Goal: Participate in discussion: Engage in conversation with other users on a specific topic

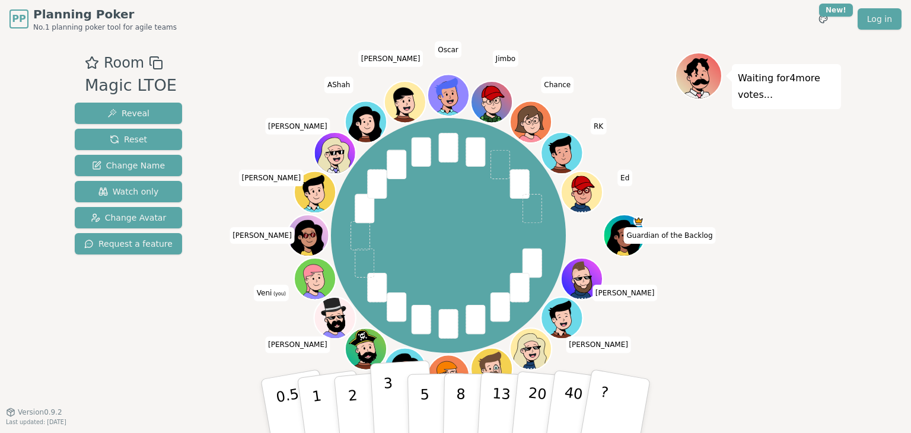
click at [387, 397] on p "3" at bounding box center [389, 407] width 13 height 65
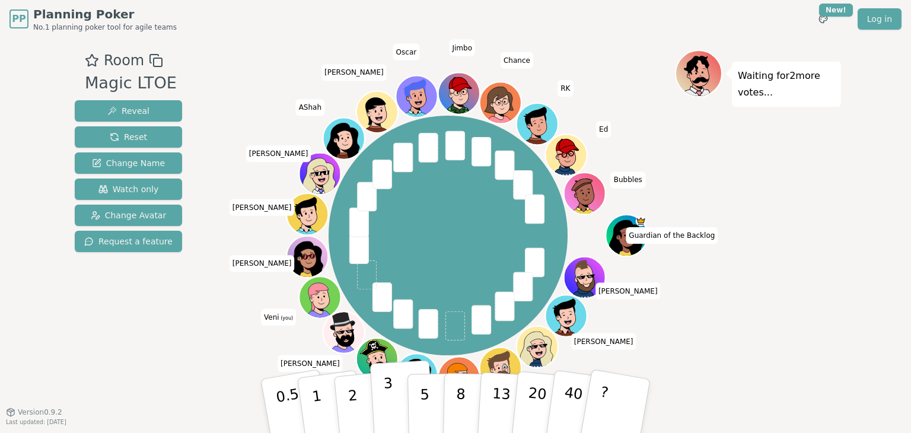
click at [383, 406] on button "3" at bounding box center [402, 406] width 65 height 93
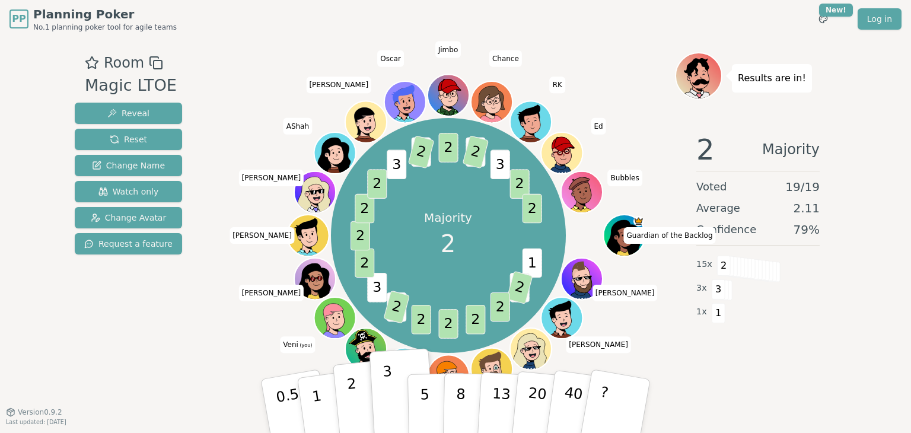
click at [362, 401] on button "2" at bounding box center [367, 407] width 68 height 94
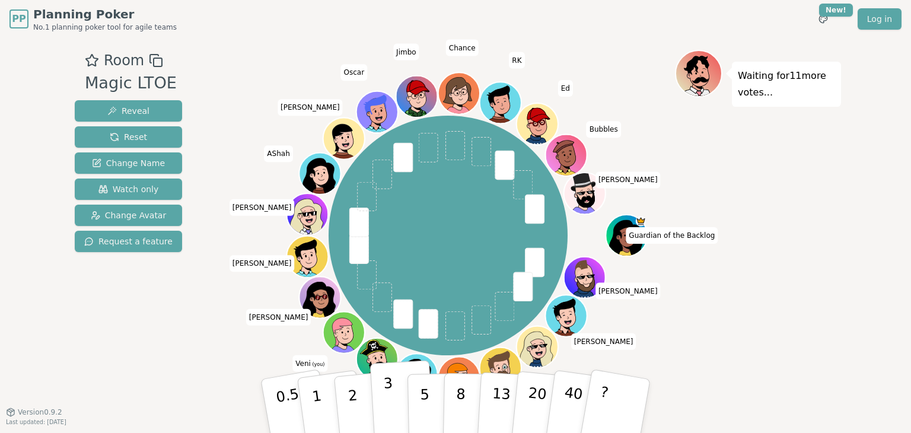
click at [390, 399] on p "3" at bounding box center [389, 407] width 13 height 65
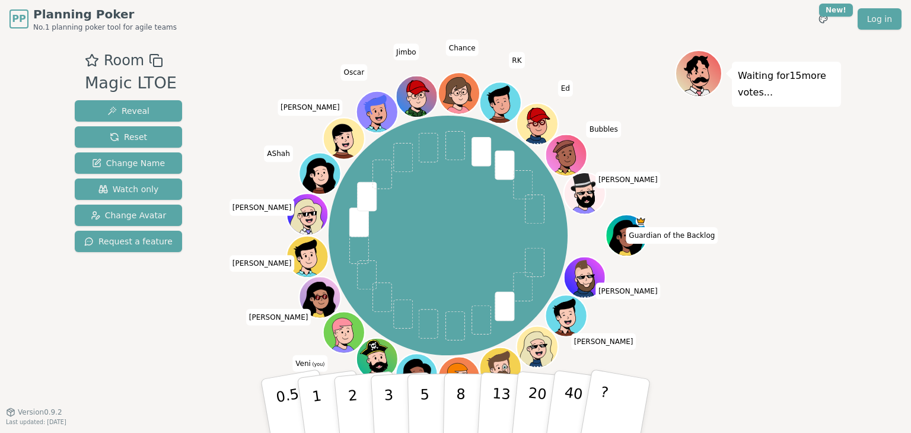
click at [234, 334] on div "Guardian of the Backlog [PERSON_NAME] [PERSON_NAME] [PERSON_NAME] Grei [PERSON_…" at bounding box center [448, 235] width 454 height 329
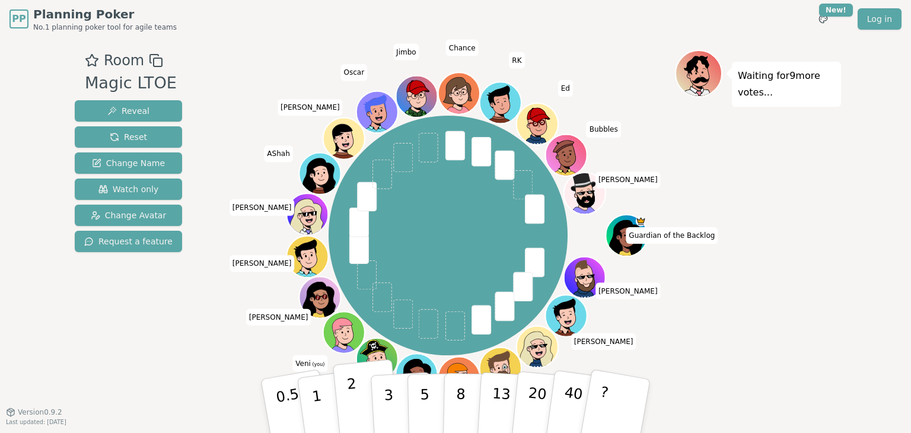
click at [353, 390] on p "2" at bounding box center [354, 408] width 15 height 65
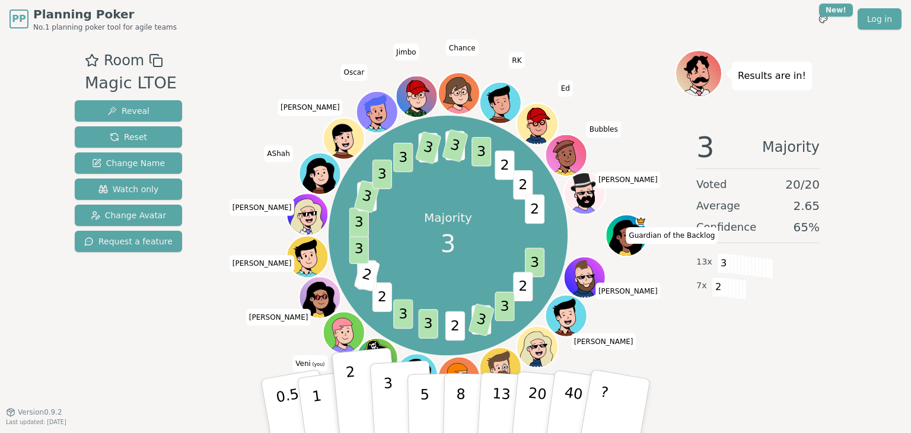
click at [398, 398] on button "3" at bounding box center [402, 406] width 65 height 93
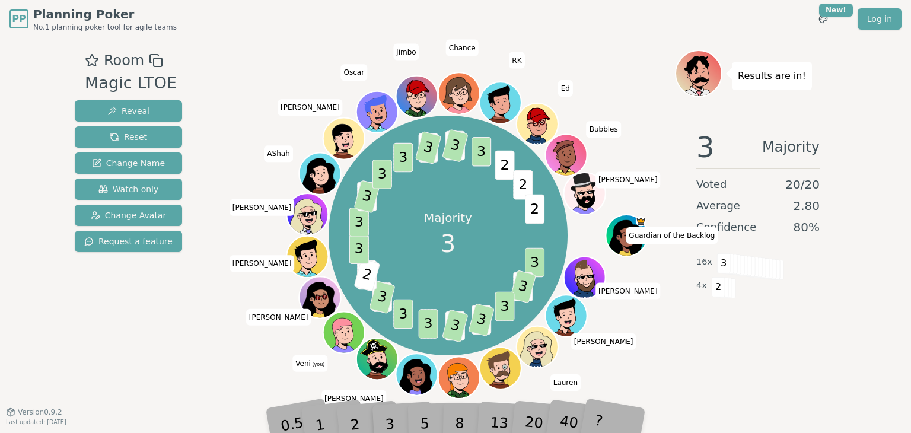
click at [217, 356] on div "Room Magic LTOE Reveal Reset Change Name Watch only Change Avatar Request a fea…" at bounding box center [455, 225] width 771 height 350
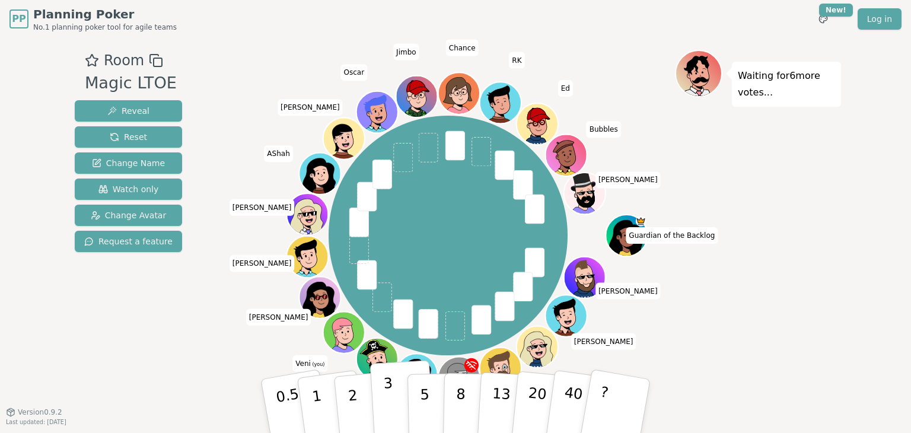
click at [386, 393] on p "3" at bounding box center [389, 407] width 13 height 65
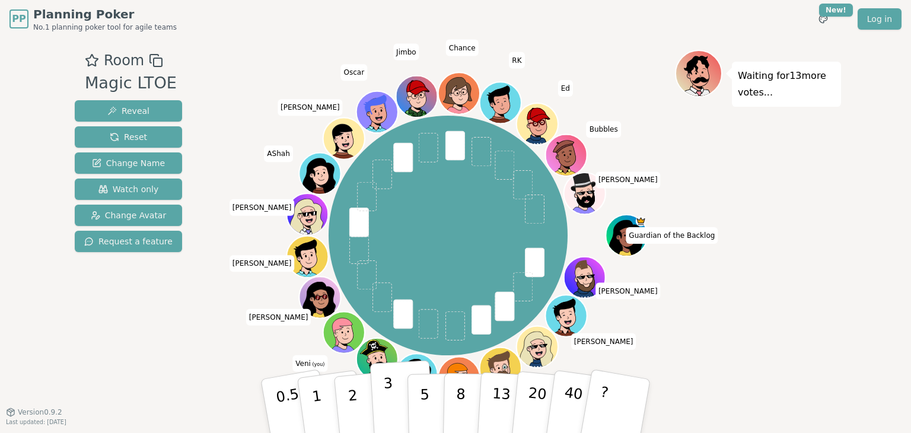
click at [385, 392] on p "3" at bounding box center [389, 407] width 13 height 65
click at [387, 395] on p "3" at bounding box center [389, 407] width 13 height 65
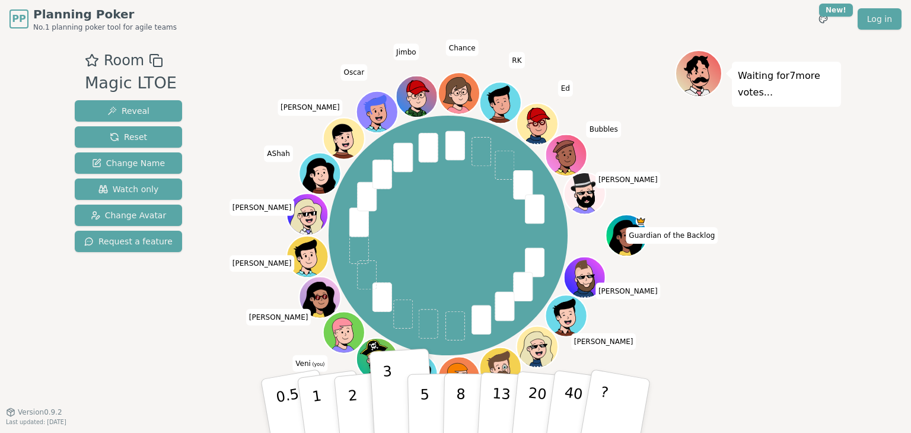
click at [771, 335] on div "Waiting for 7 more votes..." at bounding box center [758, 225] width 166 height 350
